Goal: Information Seeking & Learning: Understand process/instructions

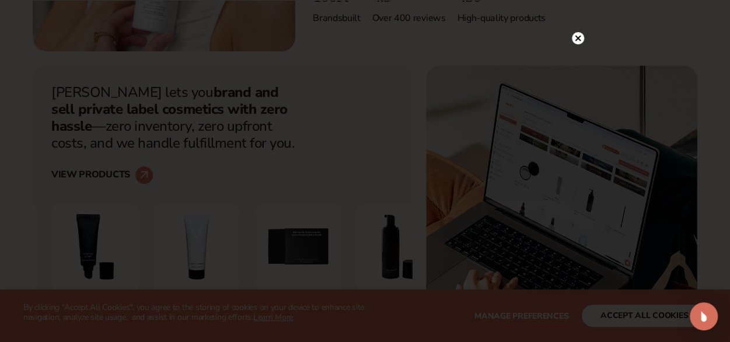
click at [578, 36] on circle at bounding box center [578, 38] width 12 height 12
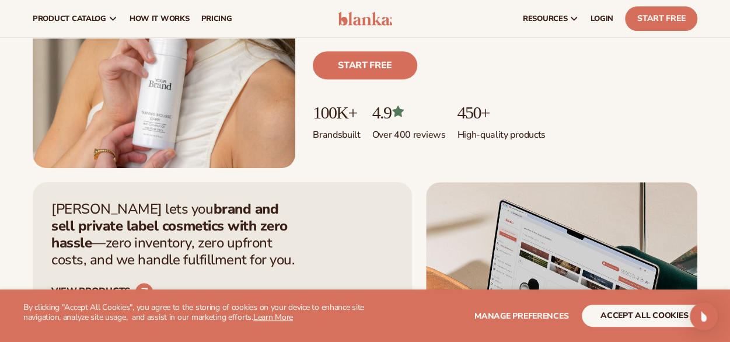
scroll to position [117, 0]
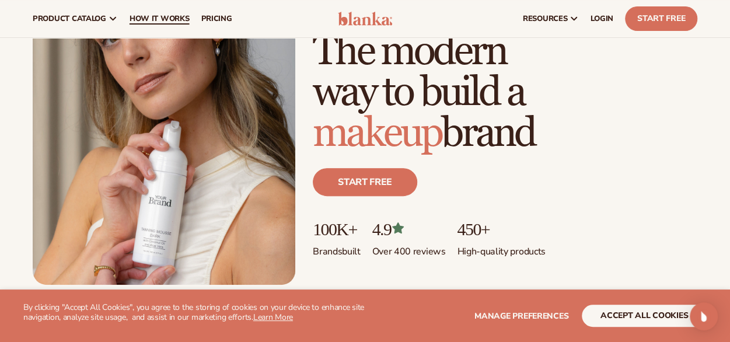
click at [148, 19] on span "How It Works" at bounding box center [159, 18] width 60 height 9
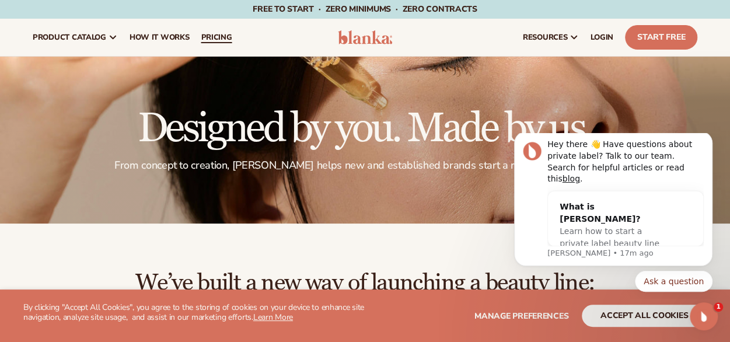
click at [219, 41] on span "pricing" at bounding box center [216, 37] width 31 height 9
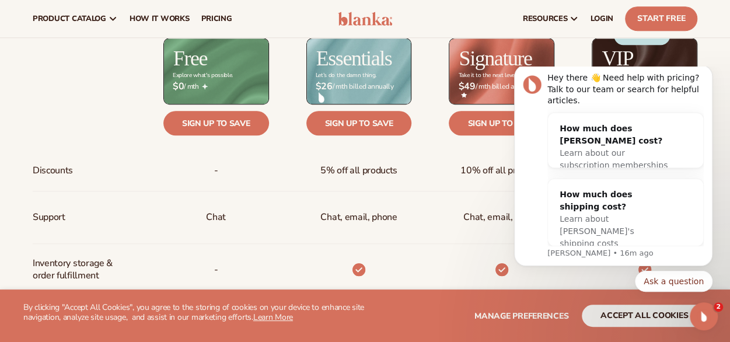
scroll to position [467, 0]
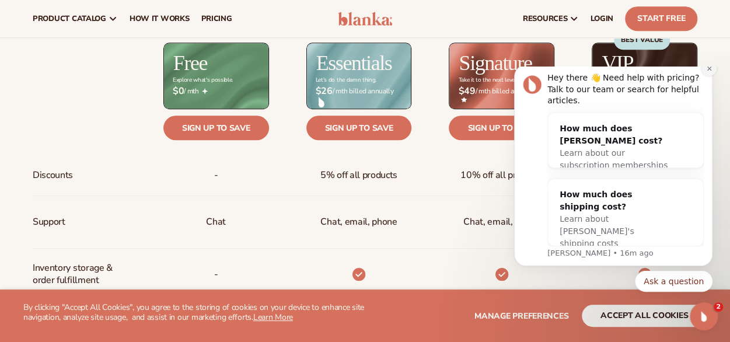
click at [705, 76] on button "Dismiss notification" at bounding box center [708, 68] width 15 height 15
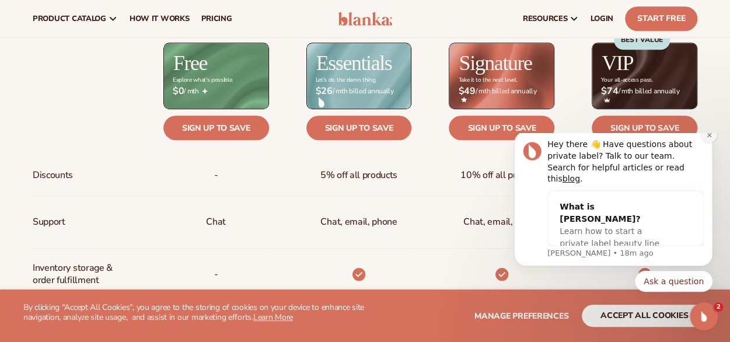
click at [708, 142] on button "Dismiss notification" at bounding box center [708, 134] width 15 height 15
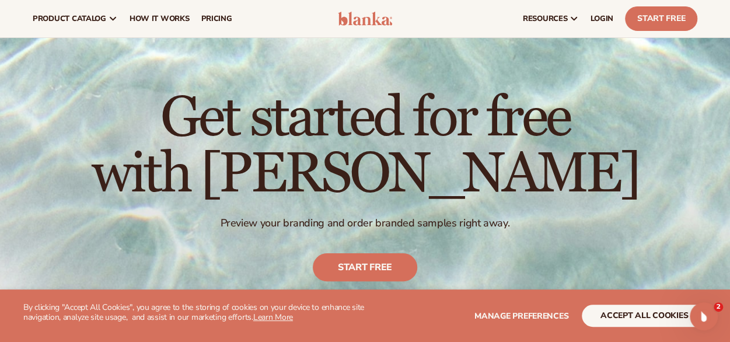
scroll to position [0, 0]
